Goal: Task Accomplishment & Management: Manage account settings

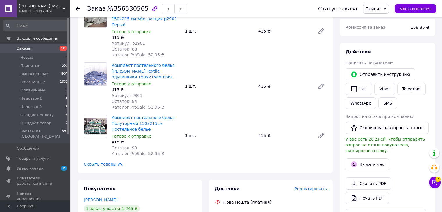
scroll to position [174, 0]
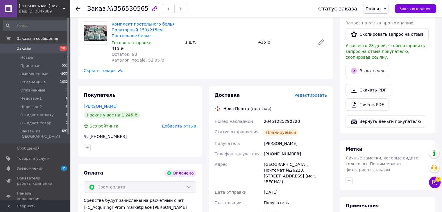
click at [281, 116] on div "20451225290720" at bounding box center [295, 121] width 65 height 10
copy div "20451225290720"
click at [53, 46] on link "Заказы 18" at bounding box center [36, 49] width 72 height 10
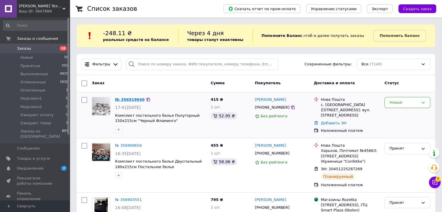
click at [121, 101] on link "№ 356919640" at bounding box center [130, 99] width 30 height 4
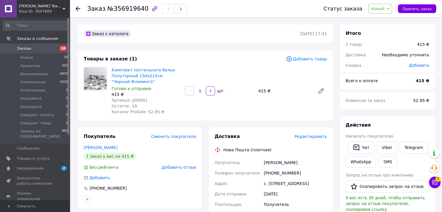
click at [385, 9] on span "Новый" at bounding box center [378, 8] width 14 height 5
click at [386, 22] on li "Принят" at bounding box center [388, 20] width 39 height 9
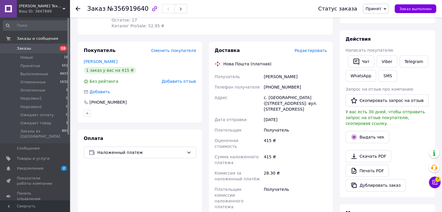
scroll to position [145, 0]
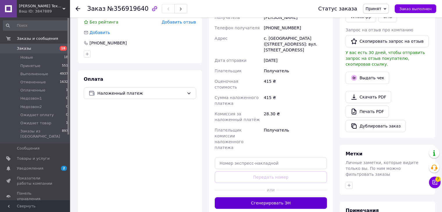
click at [279, 197] on button "Сгенерировать ЭН" at bounding box center [271, 203] width 113 height 12
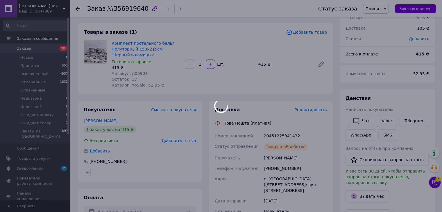
scroll to position [0, 0]
